Goal: Task Accomplishment & Management: Complete application form

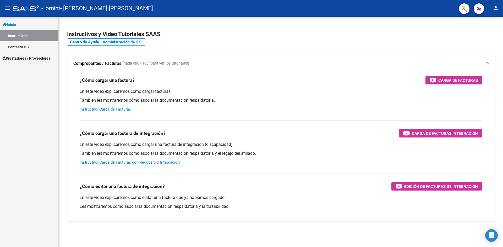
click at [34, 57] on span "Prestadores / Proveedores" at bounding box center [27, 59] width 48 height 6
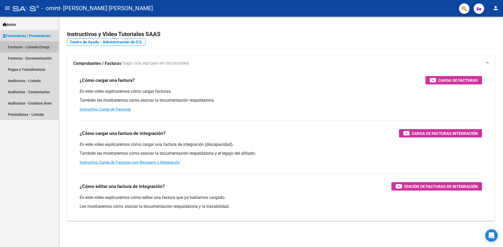
click at [31, 46] on link "Facturas - Listado/Carga" at bounding box center [29, 46] width 58 height 11
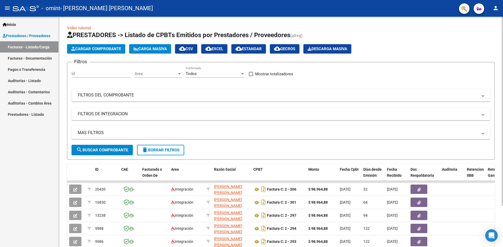
click at [87, 49] on span "Cargar Comprobante" at bounding box center [96, 49] width 50 height 5
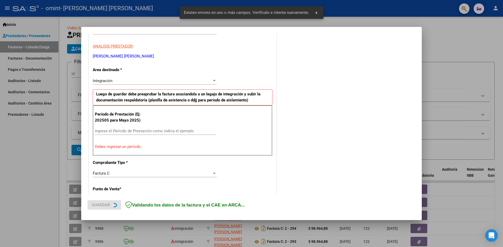
scroll to position [92, 0]
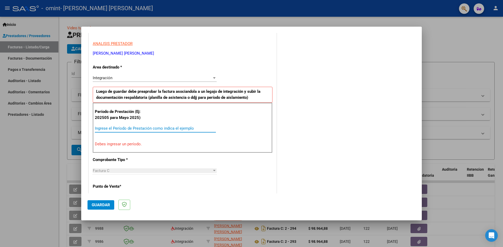
click at [108, 129] on input "Ingrese el Período de Prestación como indica el ejemplo" at bounding box center [155, 128] width 121 height 5
type input "0"
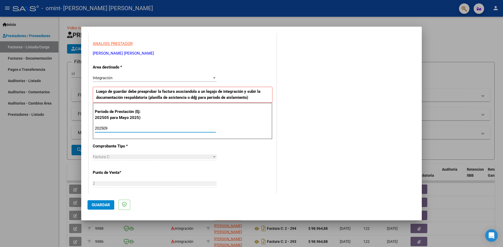
type input "202509"
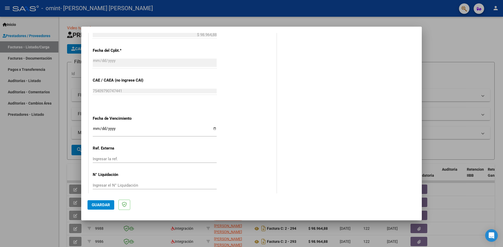
scroll to position [300, 0]
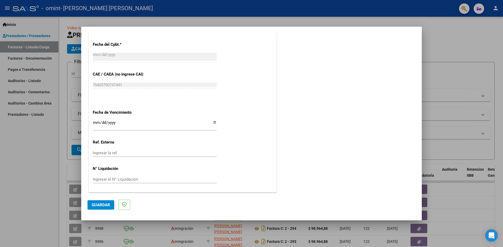
click at [212, 121] on input "Ingresar la fecha" at bounding box center [155, 125] width 124 height 8
type input "[DATE]"
click at [105, 206] on span "Guardar" at bounding box center [101, 205] width 18 height 5
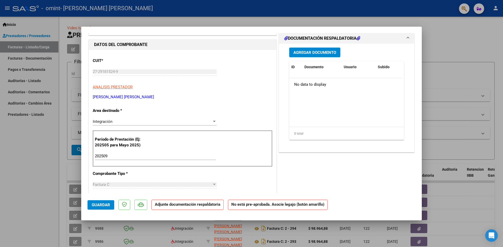
scroll to position [0, 0]
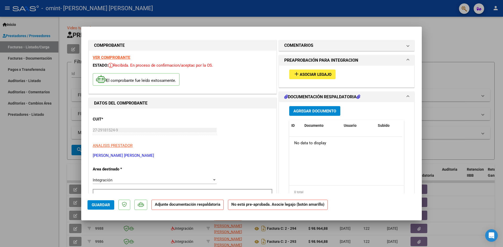
click at [319, 73] on span "Asociar Legajo" at bounding box center [316, 74] width 32 height 5
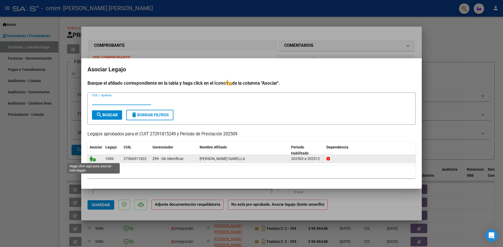
click at [92, 159] on icon at bounding box center [93, 159] width 6 height 6
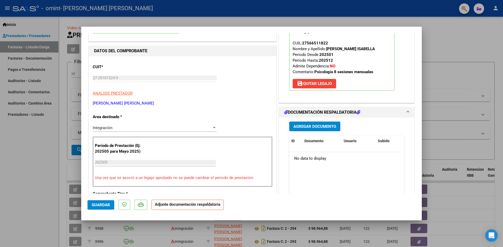
scroll to position [79, 0]
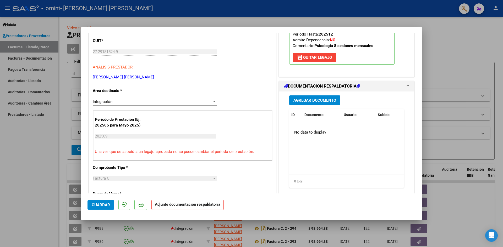
click at [319, 101] on span "Agregar Documento" at bounding box center [314, 100] width 43 height 5
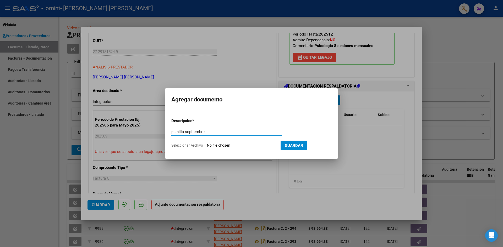
type input "planilla septiembre"
type input "C:\fakepath\Adobe Scan [DATE].pdf"
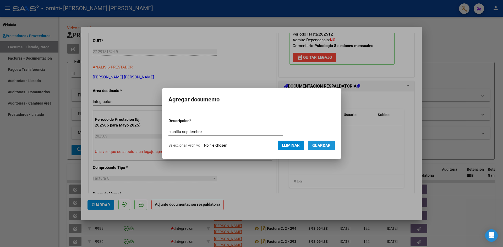
click at [327, 147] on span "Guardar" at bounding box center [321, 145] width 18 height 5
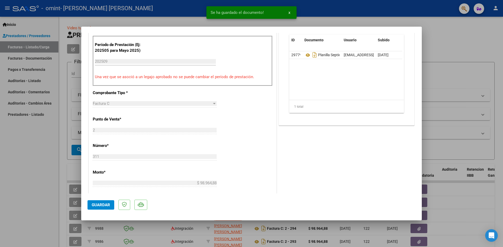
scroll to position [157, 0]
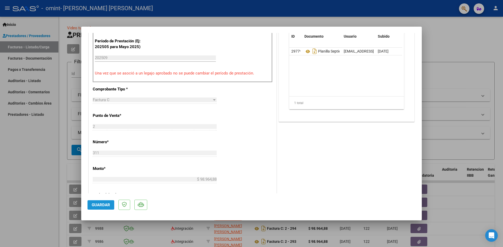
click at [104, 204] on span "Guardar" at bounding box center [101, 205] width 18 height 5
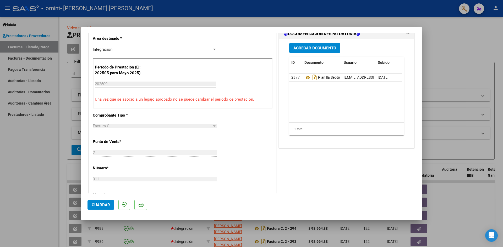
scroll to position [288, 0]
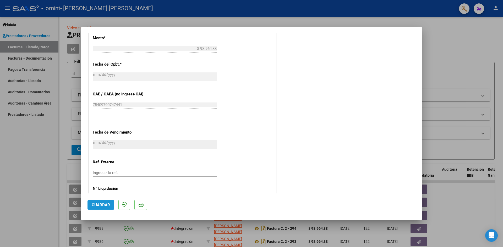
click at [100, 205] on span "Guardar" at bounding box center [101, 205] width 18 height 5
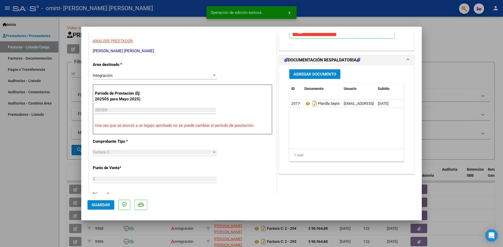
scroll to position [0, 0]
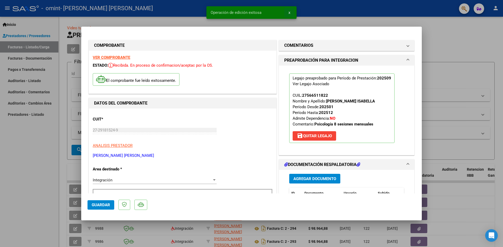
click at [290, 13] on span "x" at bounding box center [289, 12] width 2 height 5
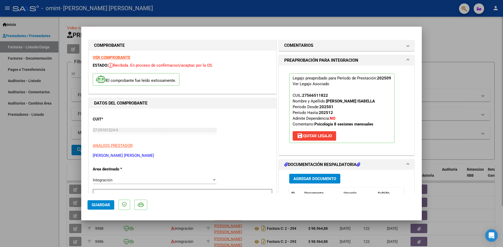
click at [145, 17] on div at bounding box center [251, 123] width 503 height 247
